Goal: Navigation & Orientation: Find specific page/section

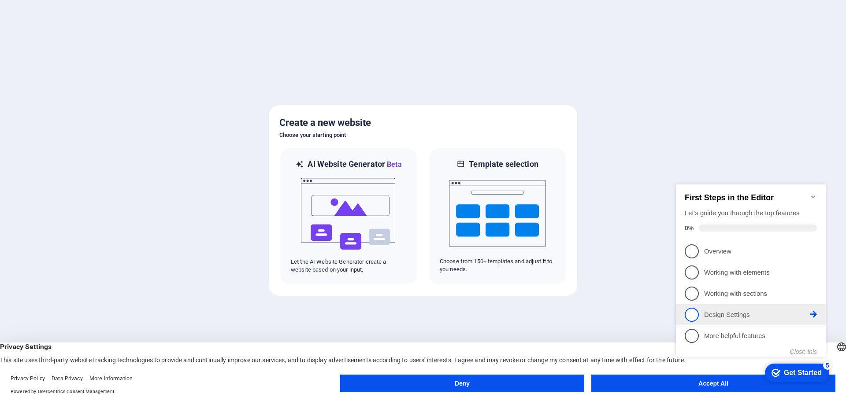
click at [693, 312] on span "4" at bounding box center [692, 315] width 14 height 14
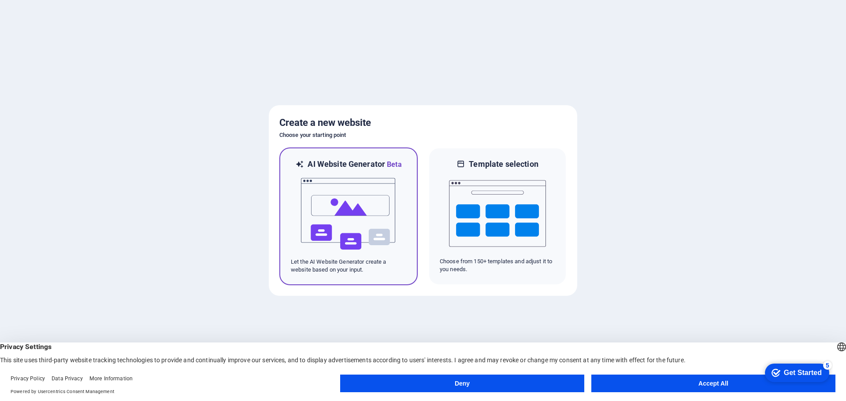
click at [349, 201] on img at bounding box center [348, 214] width 97 height 88
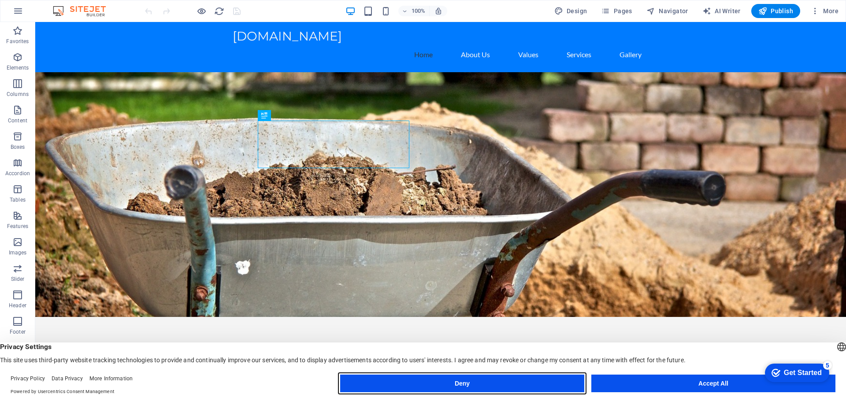
click at [464, 385] on button "Deny" at bounding box center [462, 384] width 244 height 18
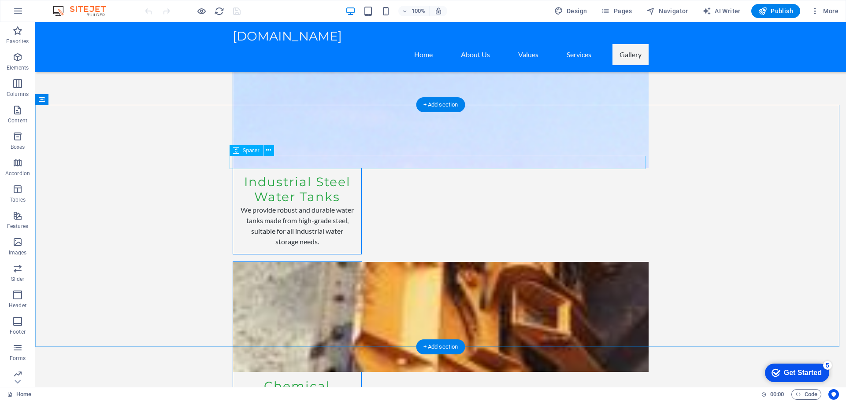
scroll to position [1332, 0]
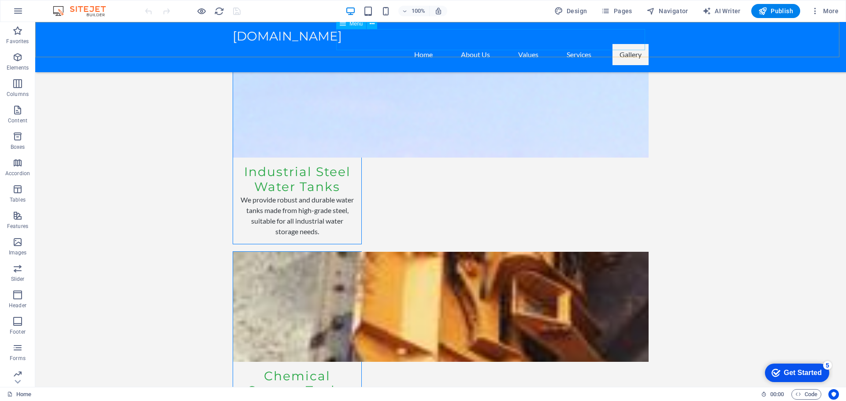
click at [620, 44] on nav "Home About Us Values Services Gallery" at bounding box center [441, 54] width 416 height 21
